Goal: Transaction & Acquisition: Obtain resource

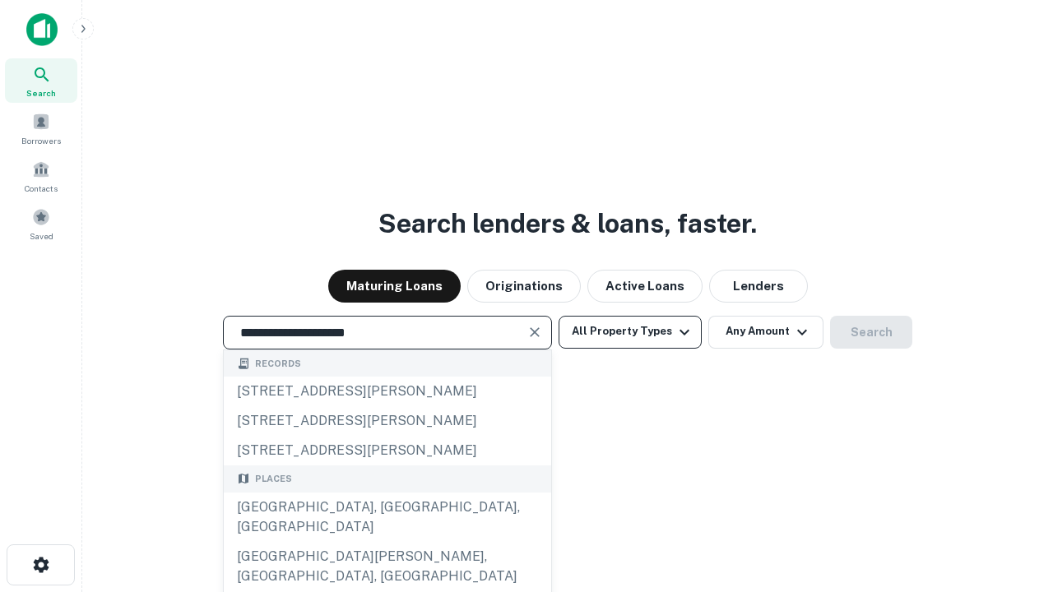
click at [387, 542] on div "[GEOGRAPHIC_DATA], [GEOGRAPHIC_DATA], [GEOGRAPHIC_DATA]" at bounding box center [387, 517] width 327 height 49
type input "**********"
click at [630, 332] on button "All Property Types" at bounding box center [630, 332] width 143 height 33
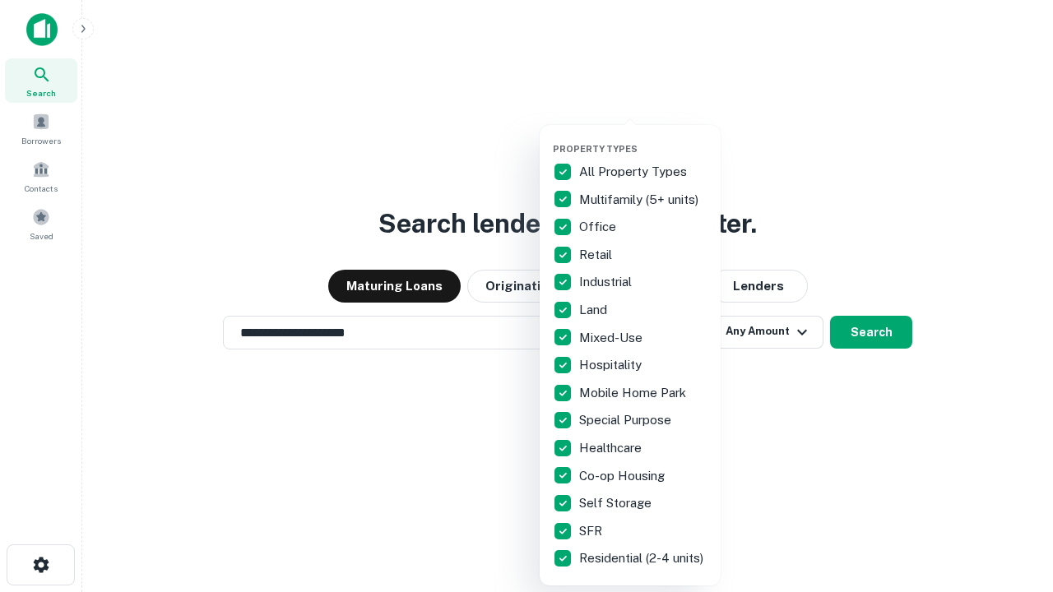
click at [643, 138] on button "button" at bounding box center [643, 138] width 181 height 1
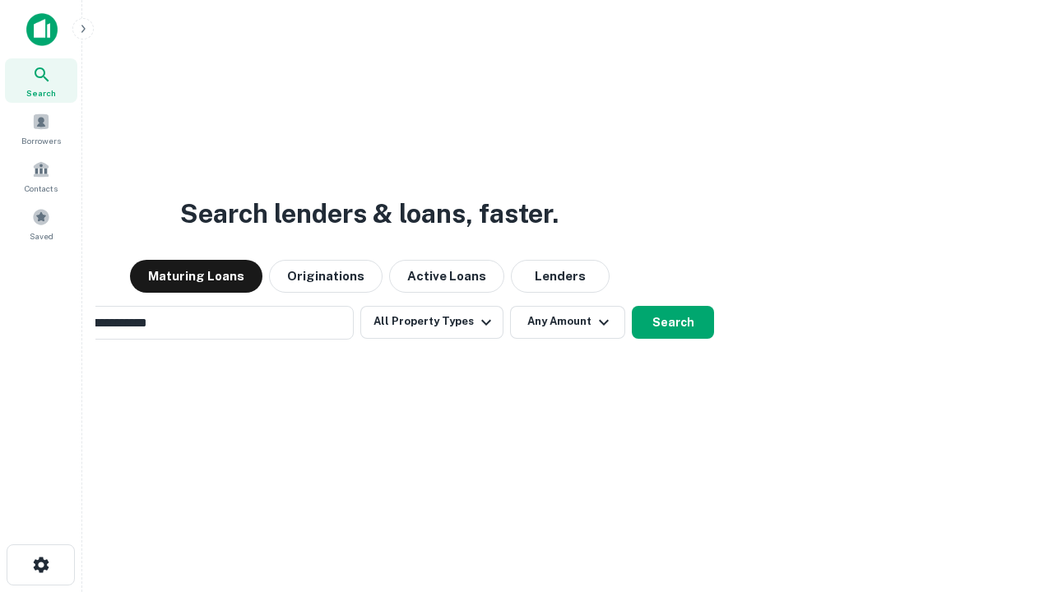
scroll to position [26, 0]
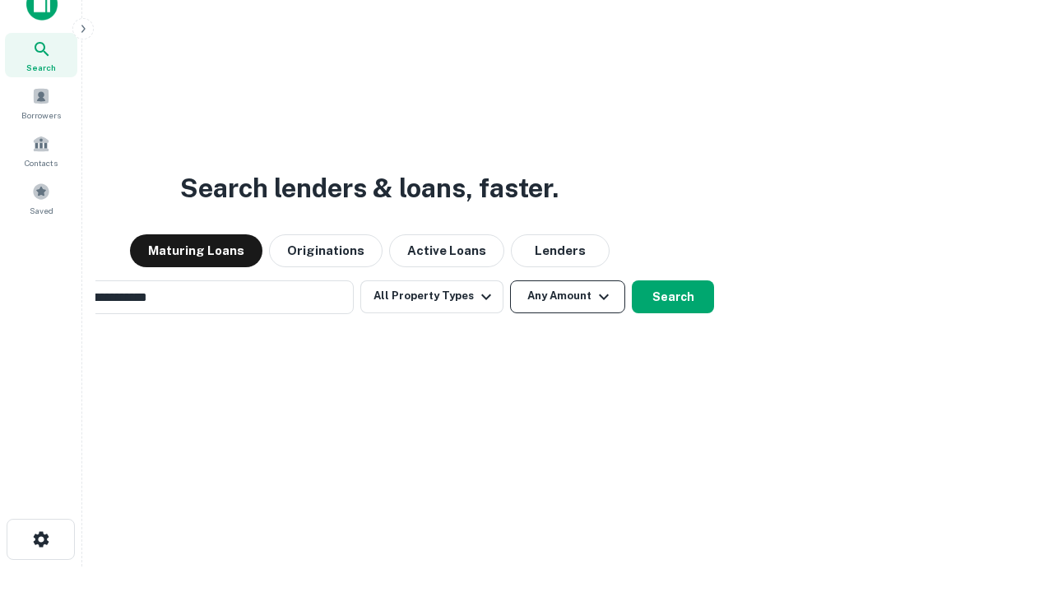
click at [510, 281] on button "Any Amount" at bounding box center [567, 297] width 115 height 33
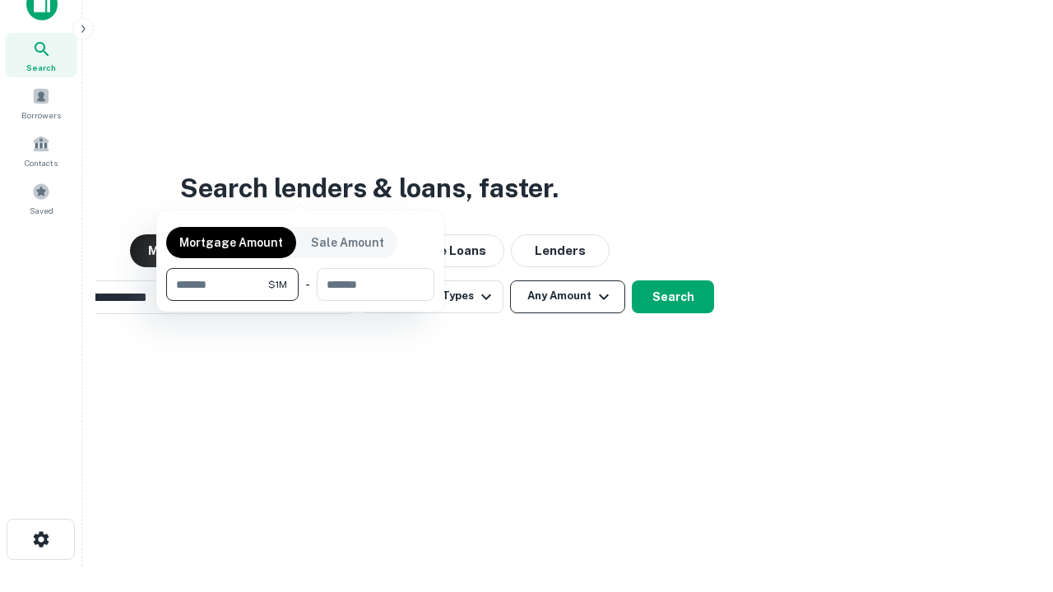
scroll to position [26, 0]
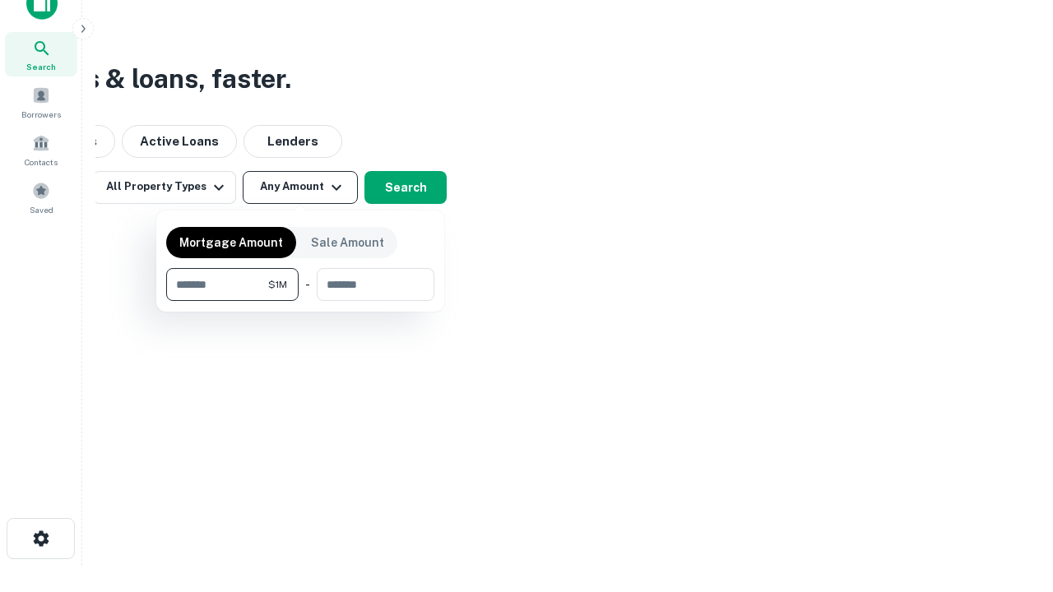
type input "*******"
click at [300, 301] on button "button" at bounding box center [300, 301] width 268 height 1
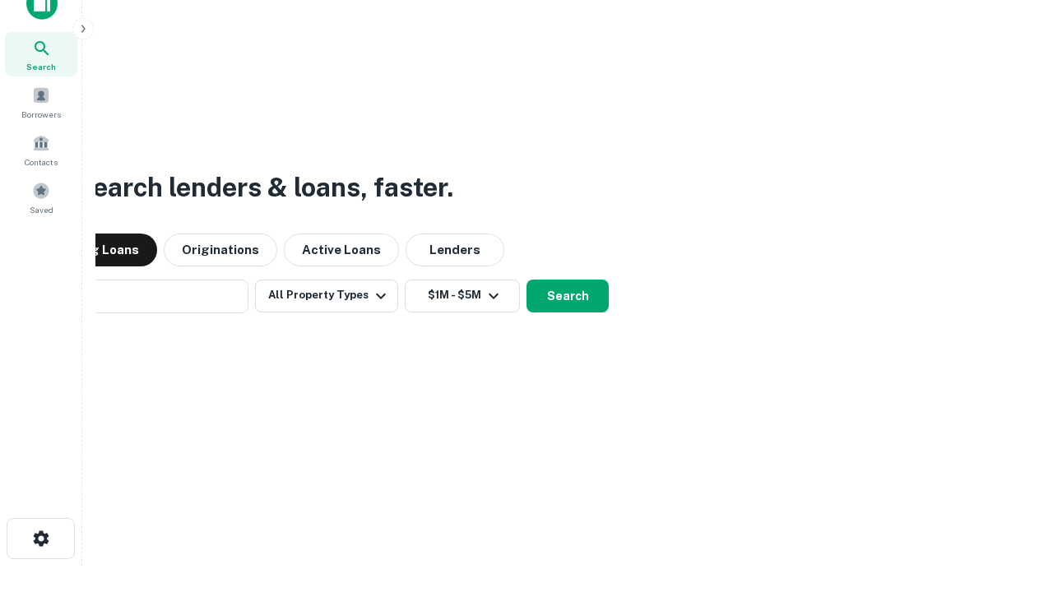
scroll to position [26, 0]
click at [527, 281] on button "Search" at bounding box center [568, 297] width 82 height 33
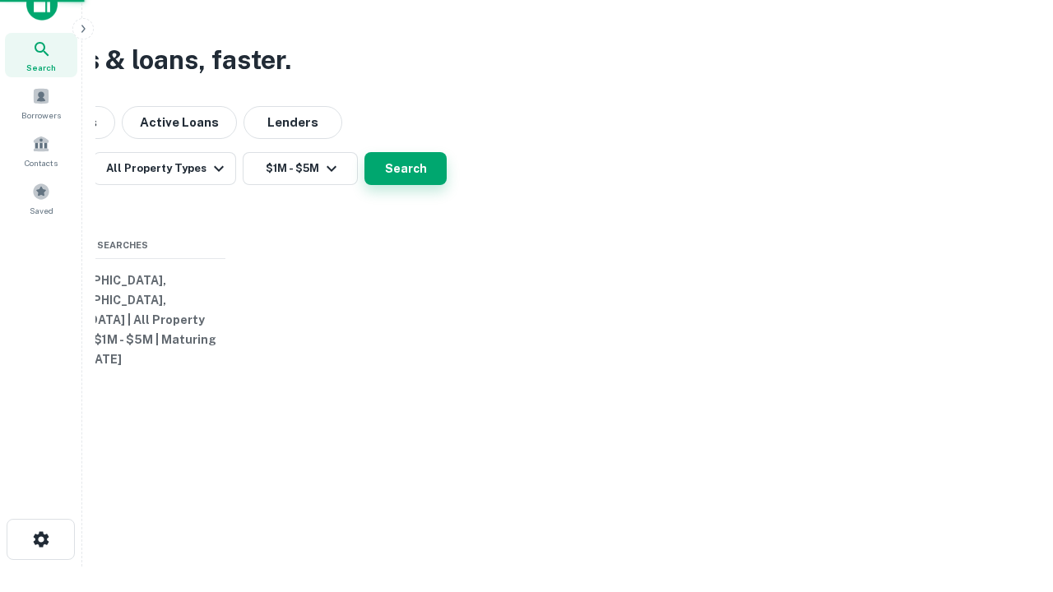
scroll to position [26, 0]
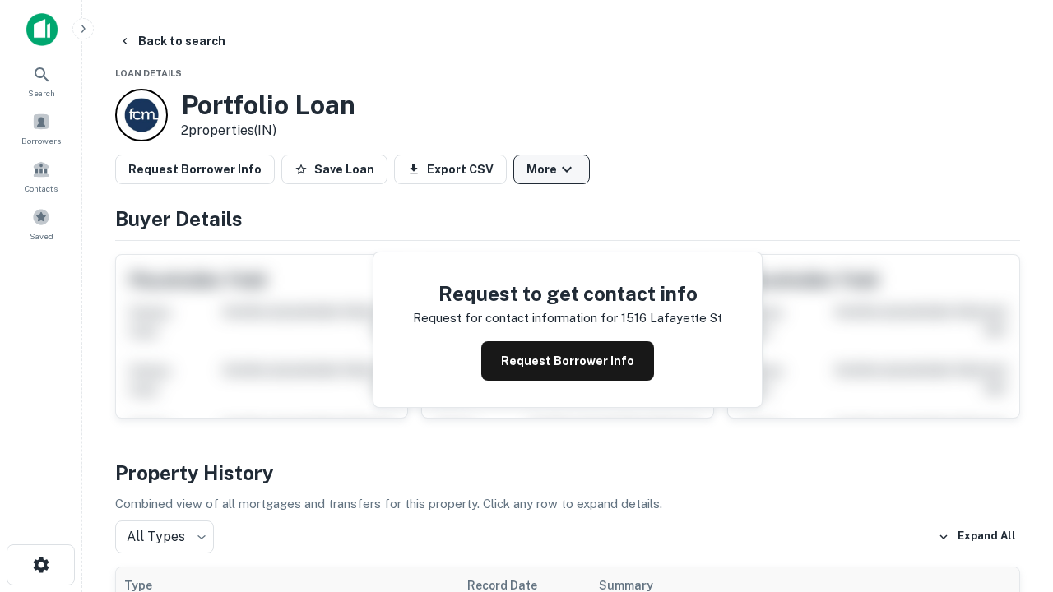
click at [551, 169] on button "More" at bounding box center [551, 170] width 77 height 30
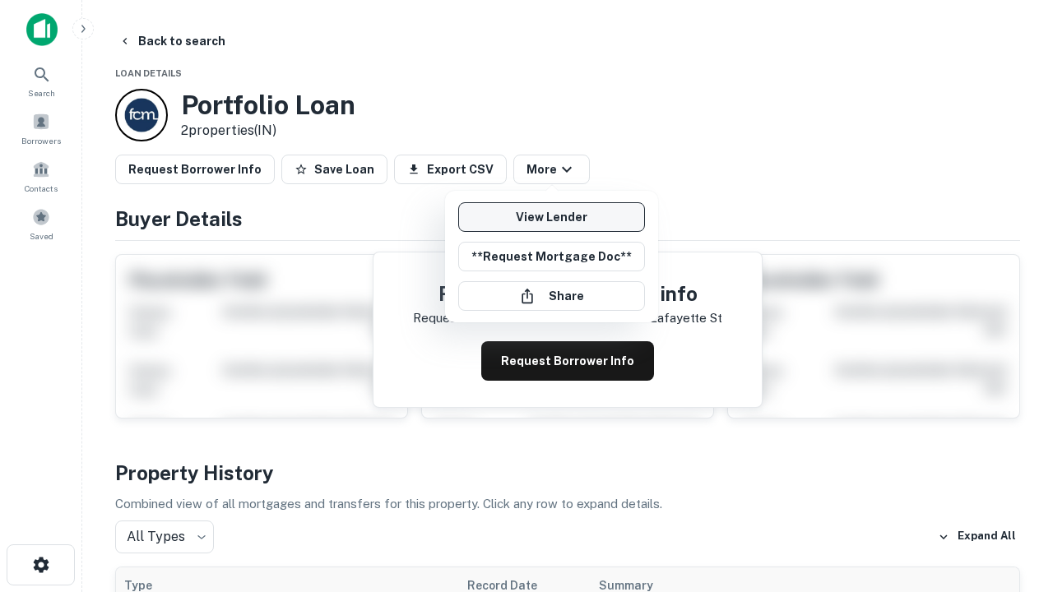
click at [551, 217] on link "View Lender" at bounding box center [551, 217] width 187 height 30
